Goal: Navigation & Orientation: Find specific page/section

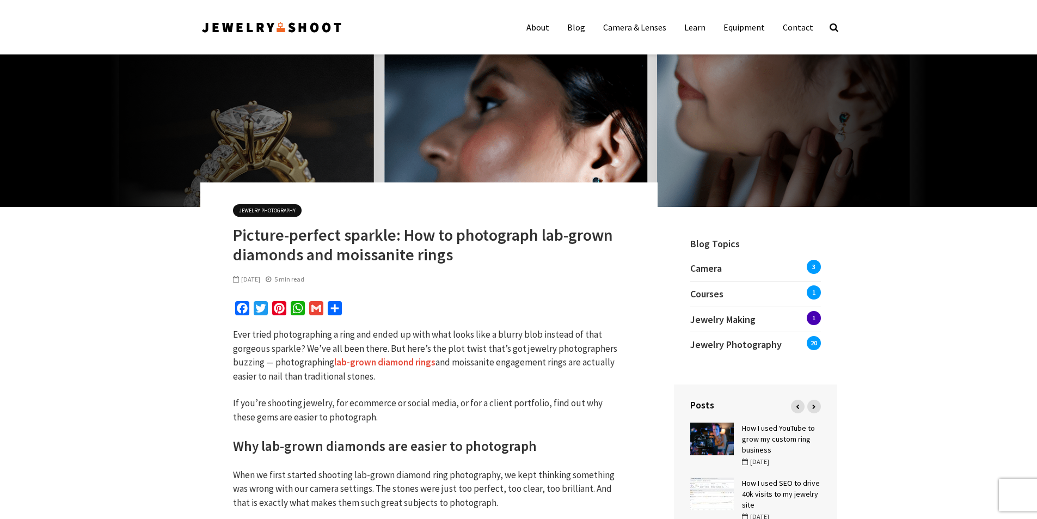
click at [272, 208] on link "Jewelry Photography" at bounding box center [267, 210] width 69 height 13
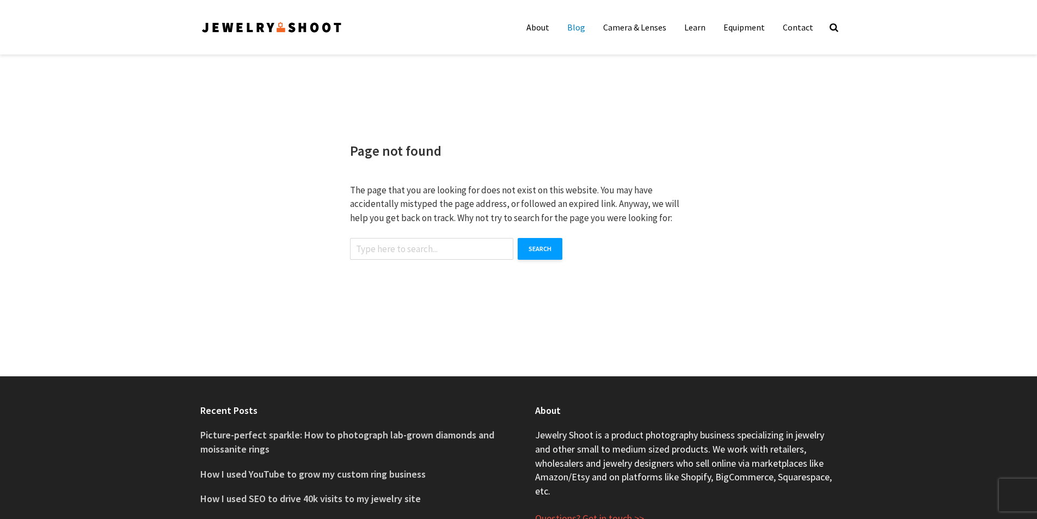
click at [580, 24] on link "Blog" at bounding box center [576, 27] width 34 height 22
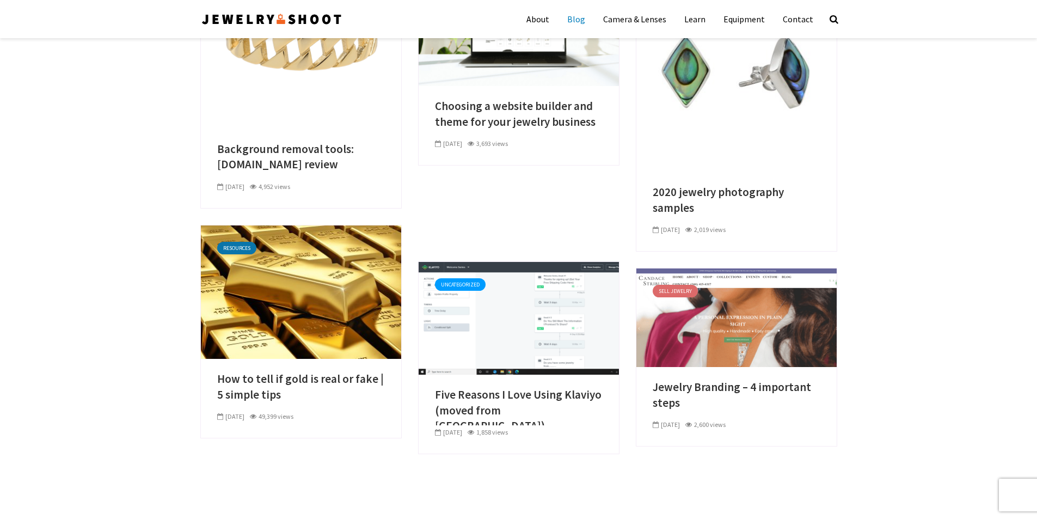
scroll to position [599, 0]
